Goal: Task Accomplishment & Management: Complete application form

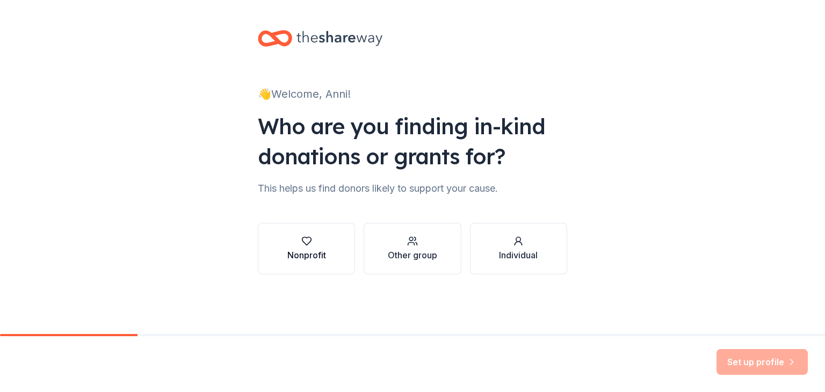
click at [299, 247] on div "Nonprofit" at bounding box center [306, 249] width 39 height 26
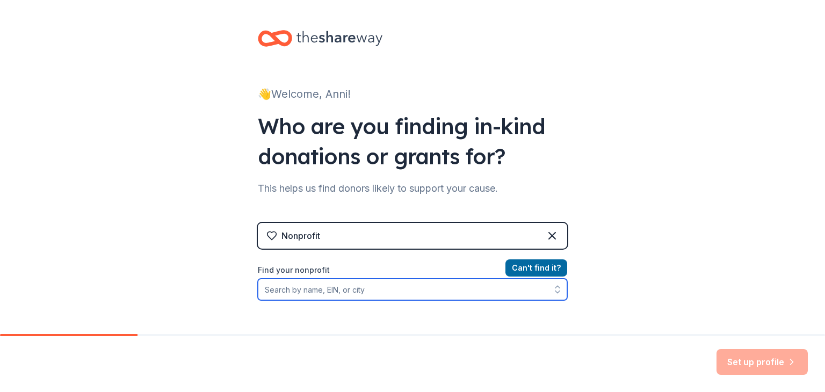
click at [493, 295] on input "Find your nonprofit" at bounding box center [412, 289] width 309 height 21
type input "0"
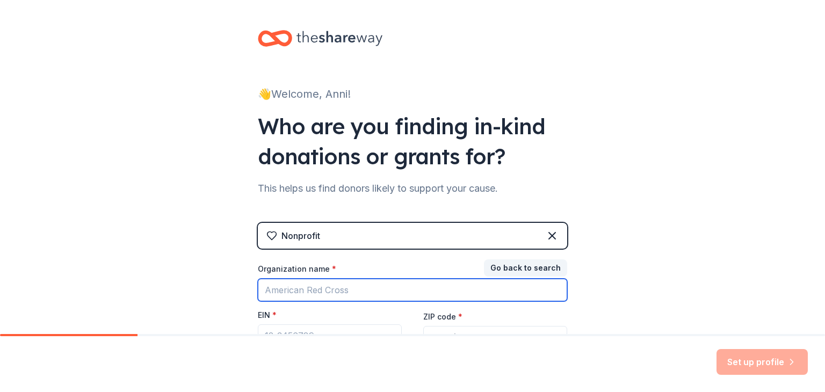
click at [437, 300] on input "Organization name *" at bounding box center [412, 290] width 309 height 23
type input "s"
type input "Symphony Pro Musica Society Inc"
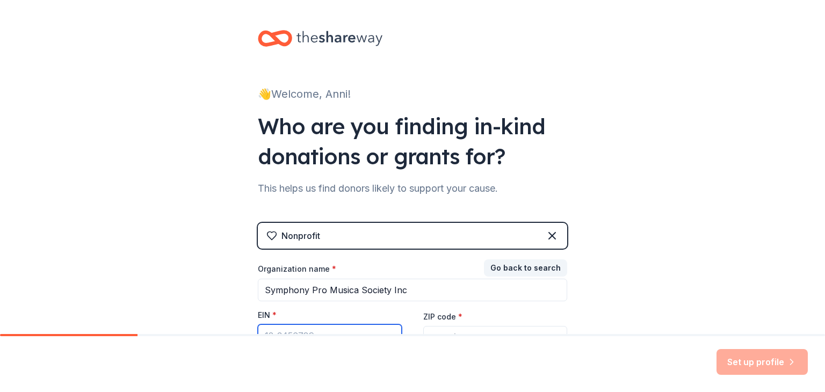
scroll to position [13, 0]
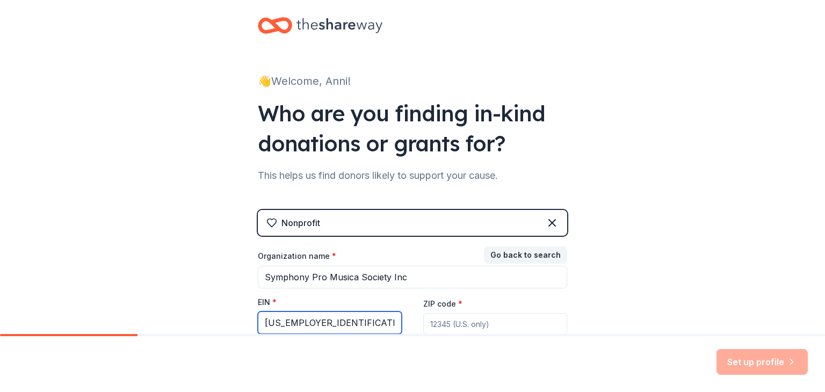
type input "04-2922882"
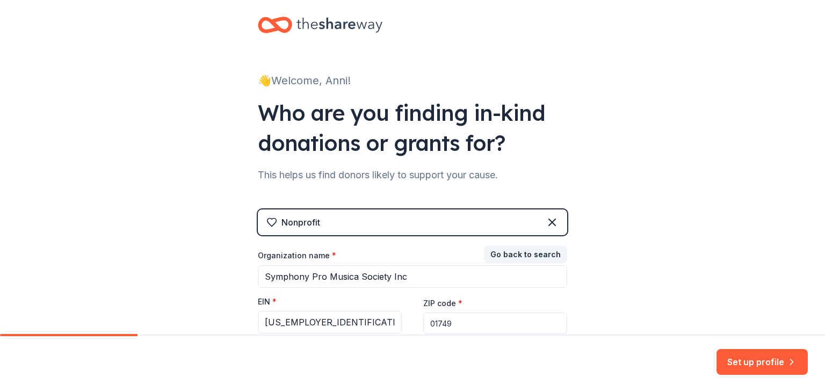
type input "01749"
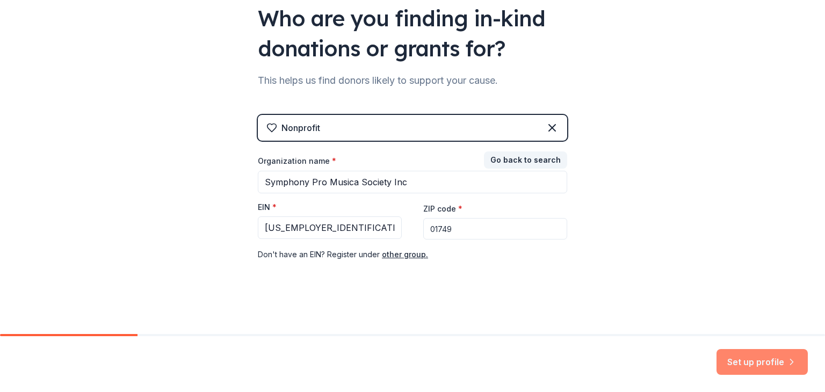
click at [746, 361] on button "Set up profile" at bounding box center [762, 362] width 91 height 26
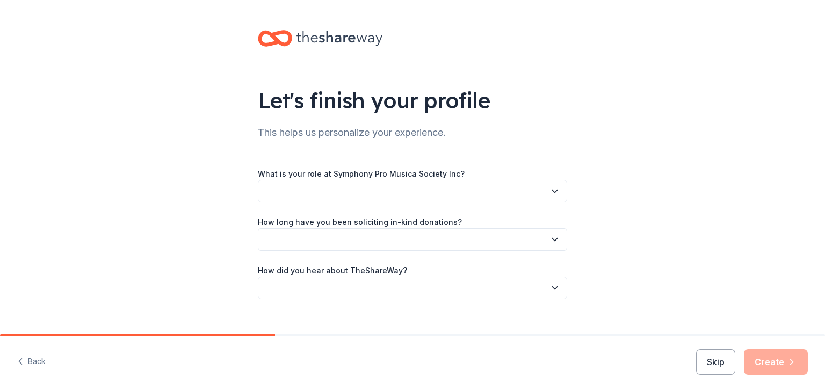
click at [539, 191] on button "button" at bounding box center [412, 191] width 309 height 23
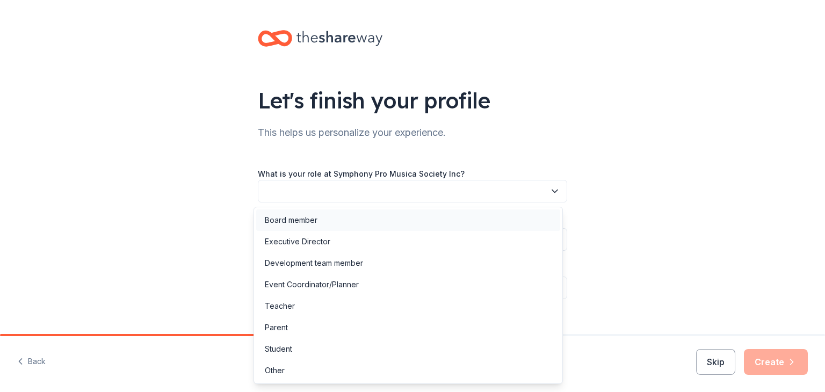
click at [363, 217] on div "Board member" at bounding box center [408, 220] width 304 height 21
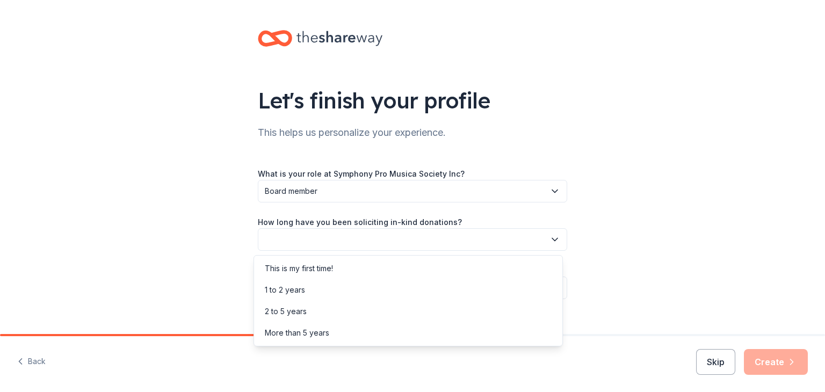
click at [358, 236] on button "button" at bounding box center [412, 239] width 309 height 23
click at [302, 312] on div "2 to 5 years" at bounding box center [286, 311] width 42 height 13
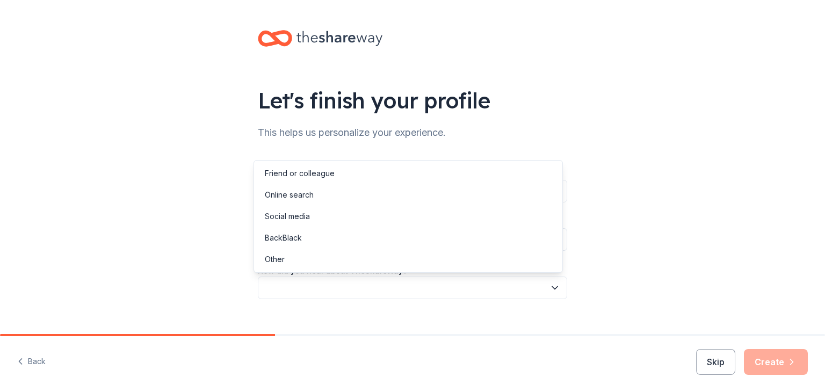
click at [324, 287] on button "button" at bounding box center [412, 288] width 309 height 23
click at [299, 256] on div "Other" at bounding box center [408, 259] width 304 height 21
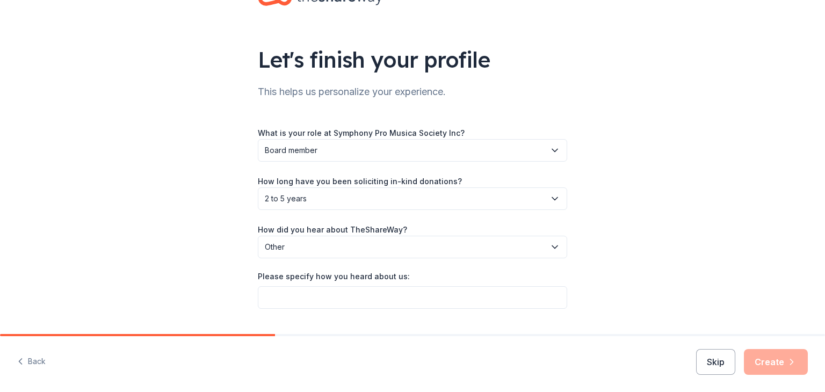
scroll to position [67, 0]
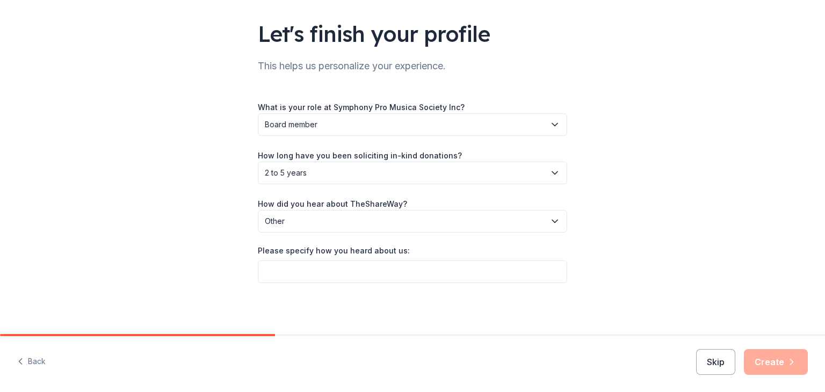
click at [550, 220] on icon "button" at bounding box center [555, 221] width 11 height 11
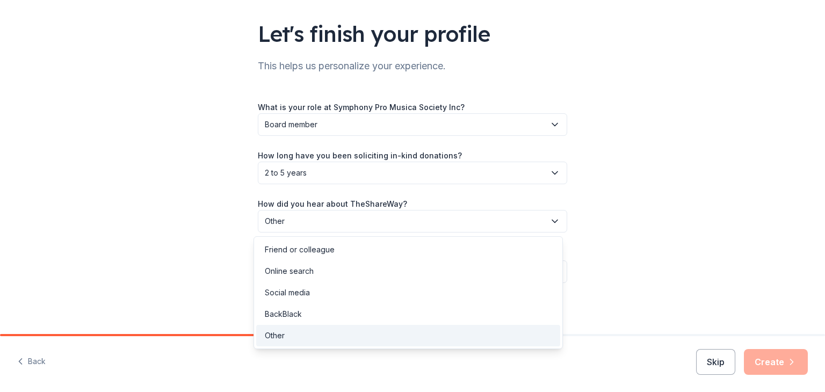
click at [550, 220] on icon "button" at bounding box center [555, 221] width 11 height 11
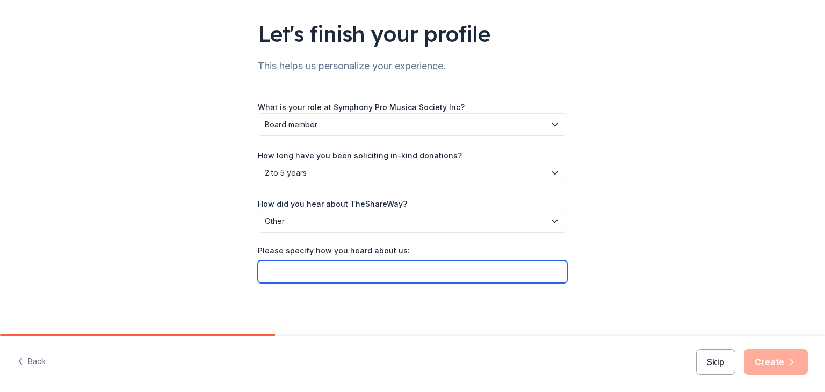
click at [412, 265] on input "Please specify how you heard about us:" at bounding box center [412, 272] width 309 height 23
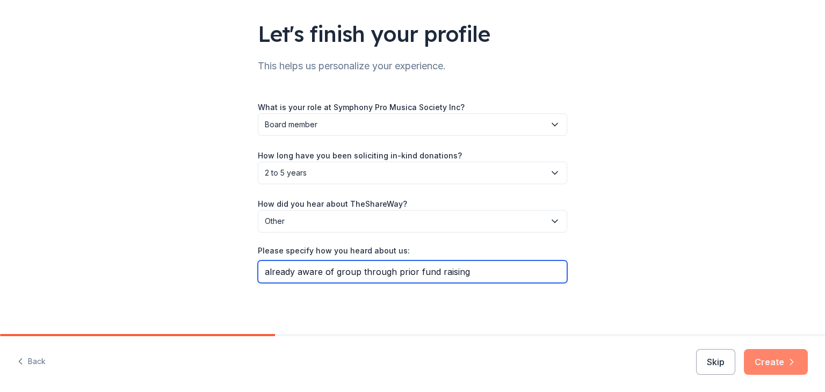
type input "already aware of group through prior fund raising"
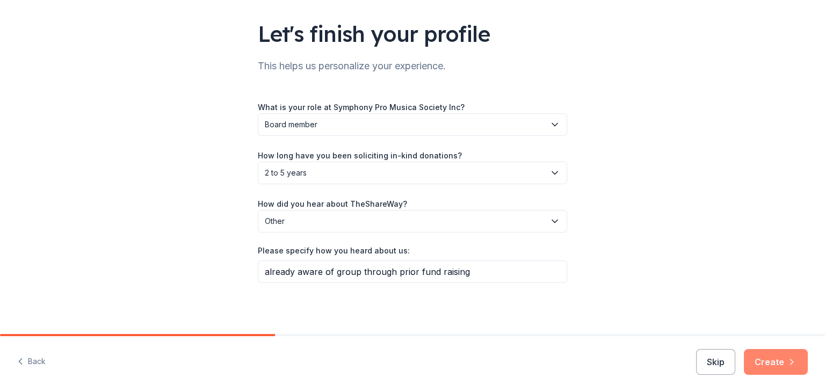
click at [767, 361] on button "Create" at bounding box center [776, 362] width 64 height 26
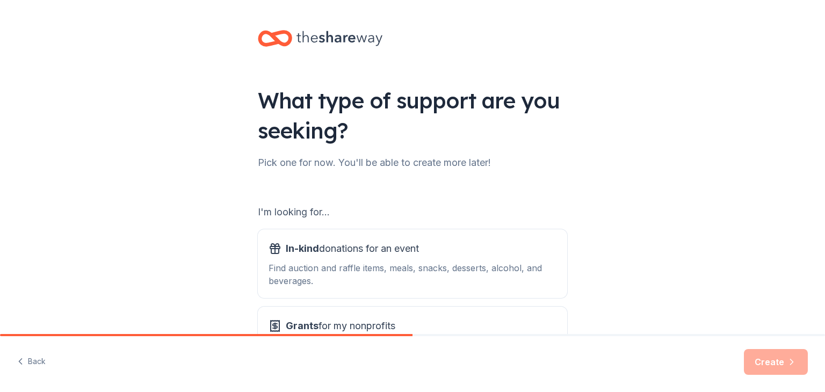
click at [817, 200] on div "What type of support are you seeking? Pick one for now. You'll be able to creat…" at bounding box center [412, 217] width 825 height 434
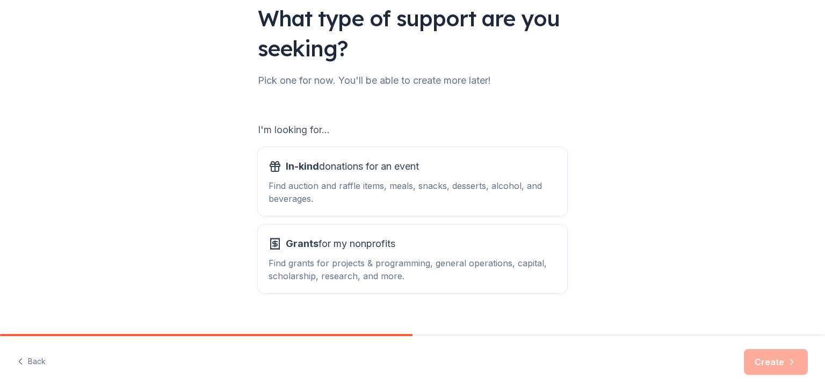
scroll to position [99, 0]
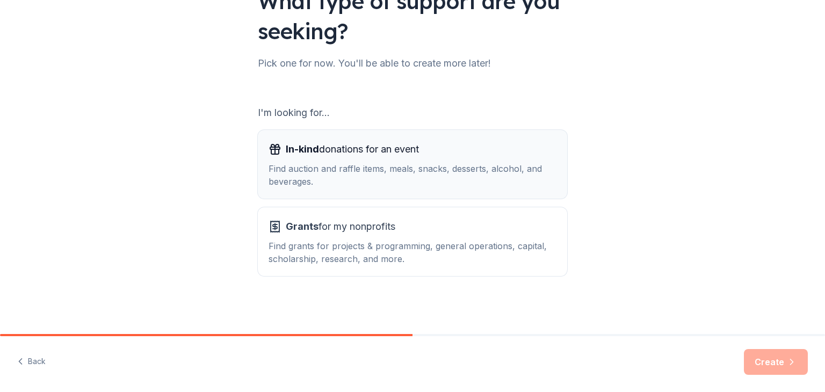
click at [323, 174] on div "Find auction and raffle items, meals, snacks, desserts, alcohol, and beverages." at bounding box center [413, 175] width 288 height 26
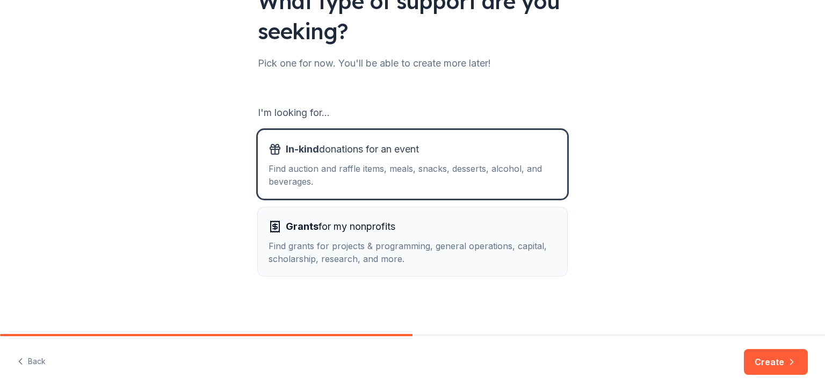
click at [316, 235] on div "Grants for my nonprofits Find grants for projects & programming, general operat…" at bounding box center [413, 241] width 288 height 47
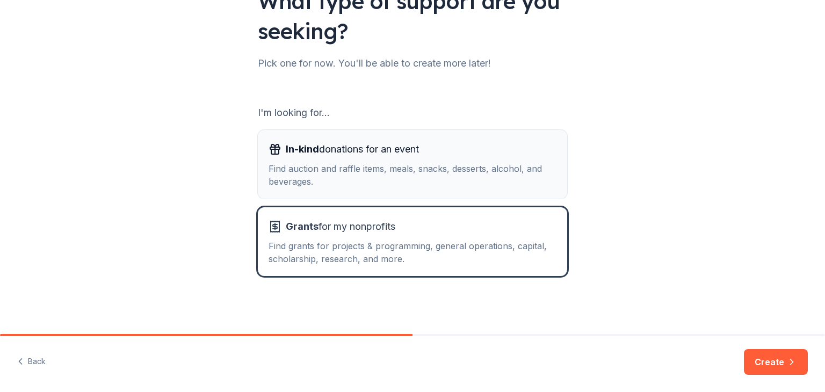
click at [342, 164] on div "Find auction and raffle items, meals, snacks, desserts, alcohol, and beverages." at bounding box center [413, 175] width 288 height 26
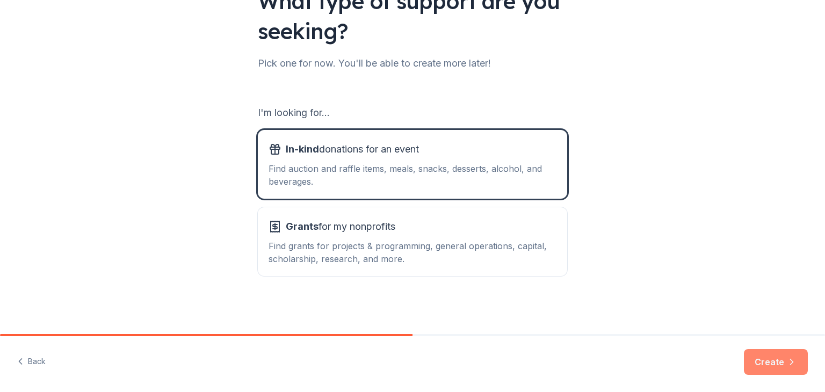
click at [771, 355] on button "Create" at bounding box center [776, 362] width 64 height 26
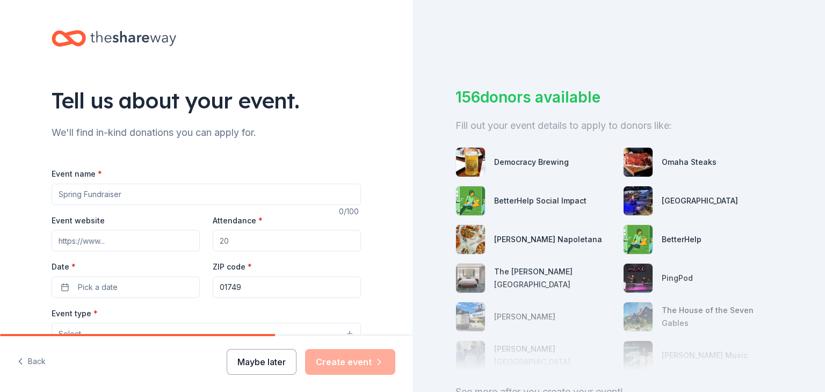
click at [262, 359] on button "Maybe later" at bounding box center [262, 362] width 70 height 26
click at [266, 366] on button "Maybe later" at bounding box center [262, 362] width 70 height 26
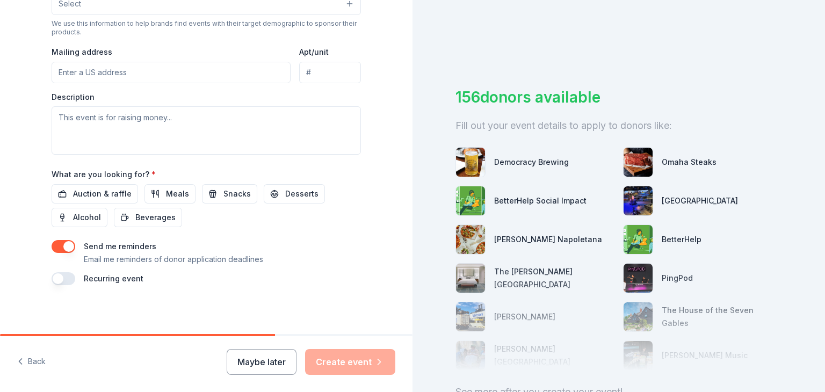
scroll to position [381, 0]
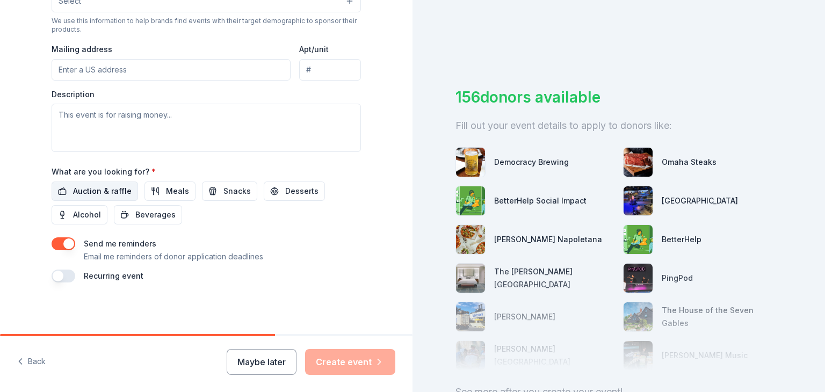
click at [104, 189] on span "Auction & raffle" at bounding box center [102, 191] width 59 height 13
click at [60, 244] on button "button" at bounding box center [64, 243] width 24 height 13
click at [269, 368] on button "Maybe later" at bounding box center [262, 362] width 70 height 26
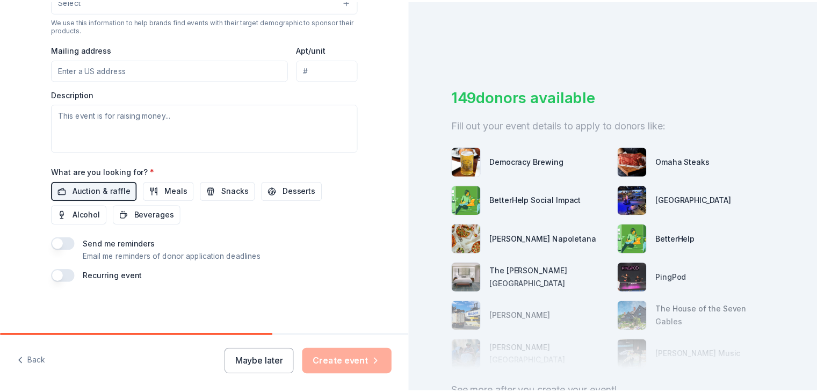
scroll to position [0, 0]
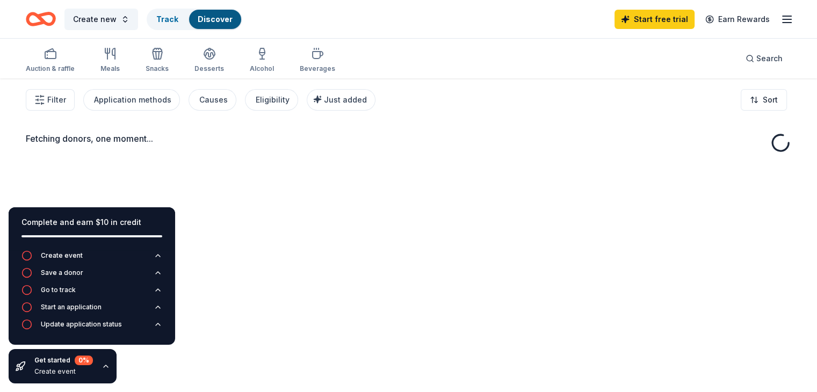
click at [288, 231] on div "Fetching donors, one moment..." at bounding box center [408, 274] width 817 height 392
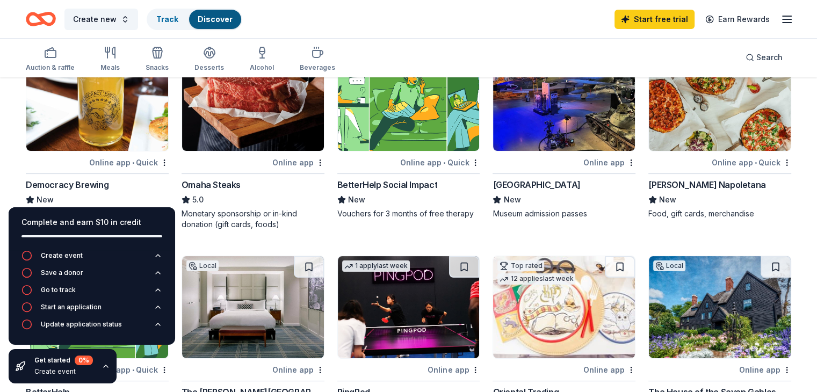
scroll to position [122, 0]
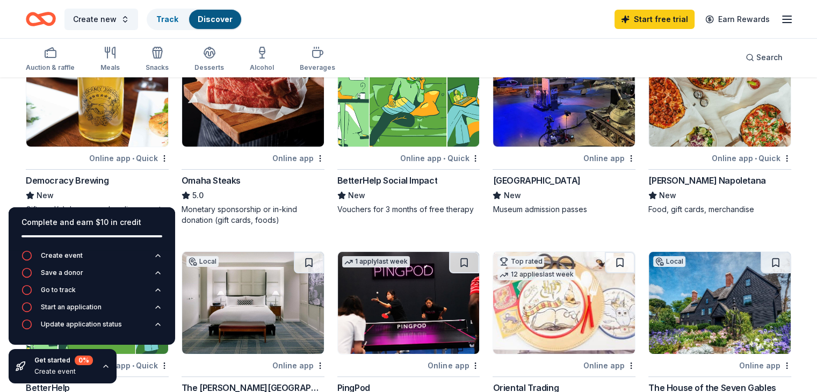
click at [589, 155] on div "Online app" at bounding box center [609, 157] width 52 height 13
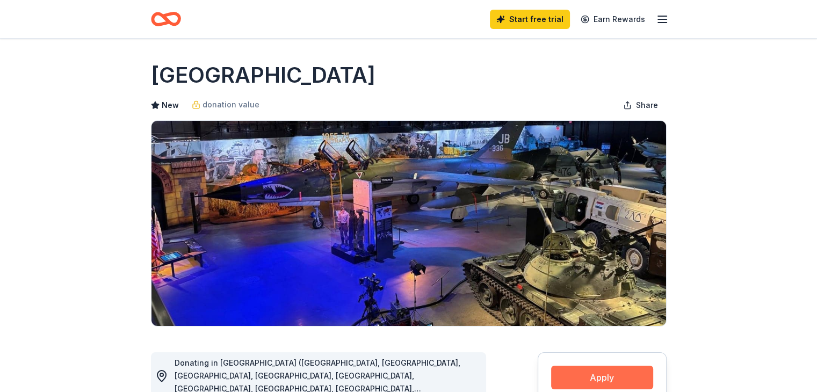
click at [586, 379] on button "Apply" at bounding box center [602, 378] width 102 height 24
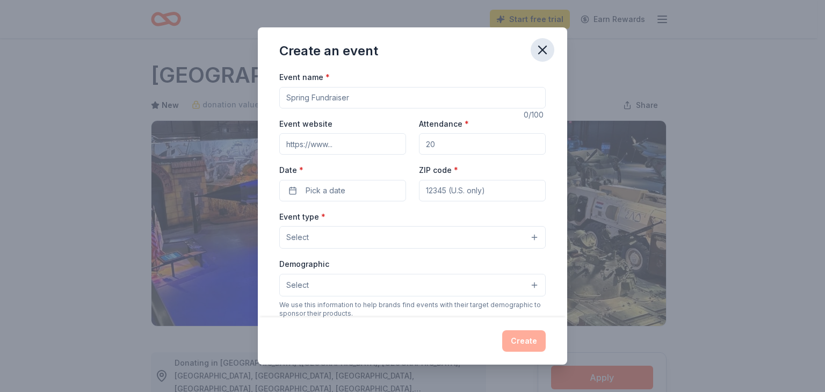
click at [539, 53] on icon "button" at bounding box center [543, 50] width 8 height 8
